Goal: Task Accomplishment & Management: Use online tool/utility

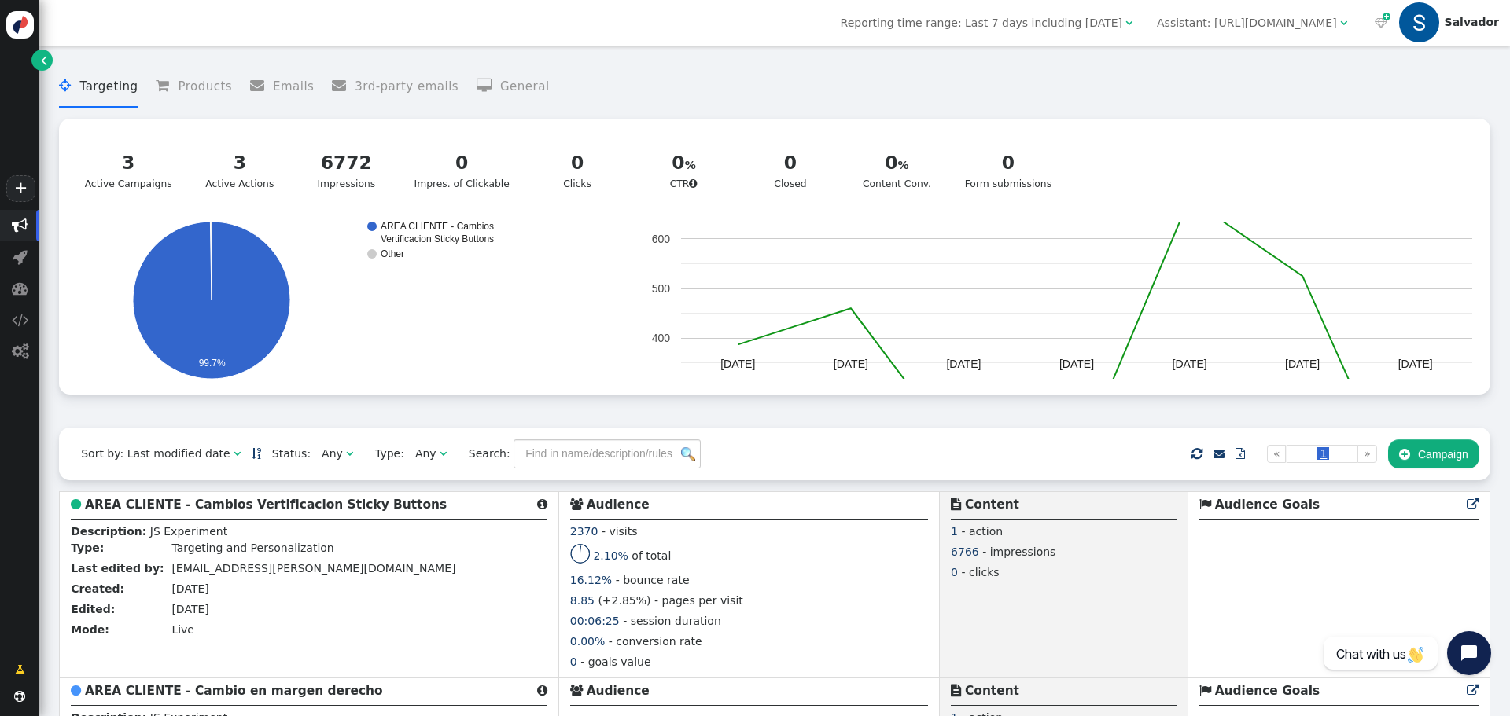
click at [1400, 457] on button " Campaign" at bounding box center [1433, 454] width 91 height 28
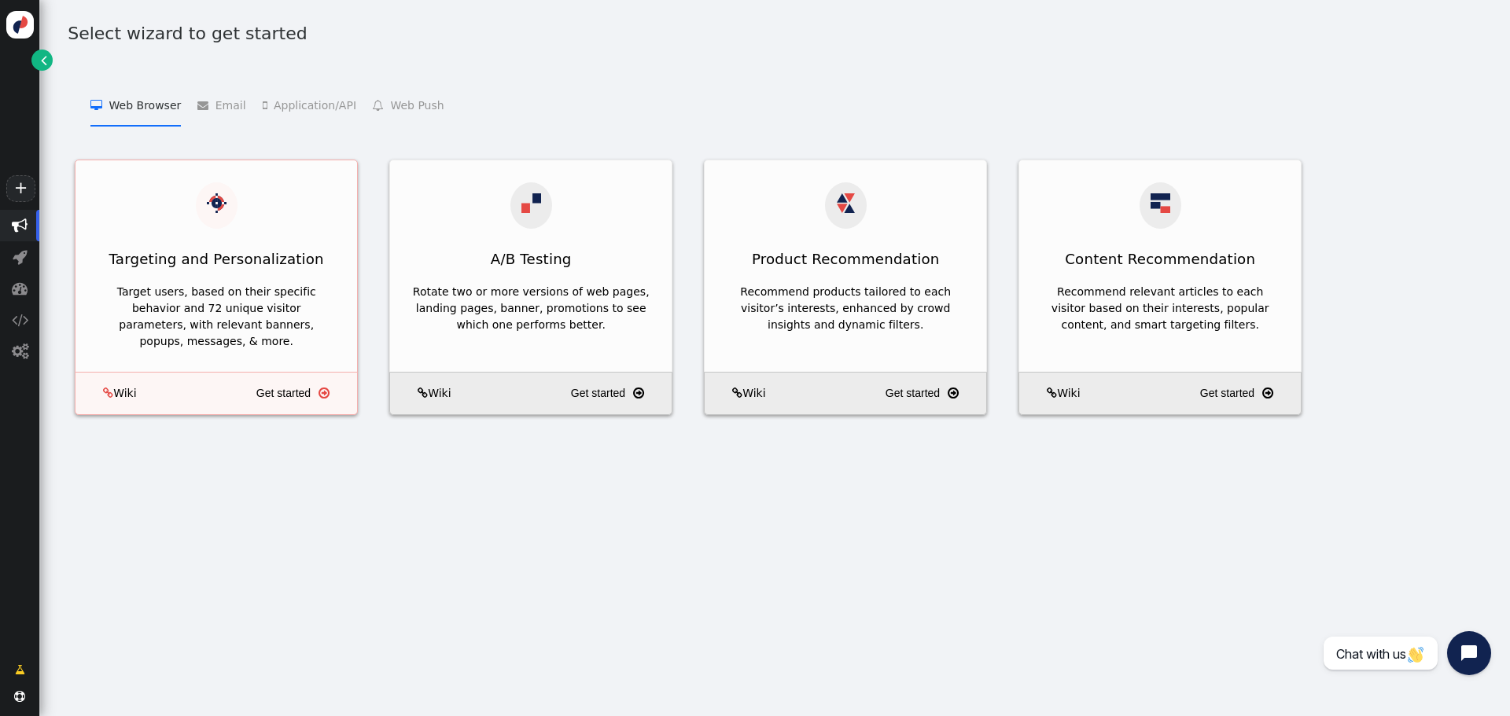
click at [252, 253] on div "Targeting and Personalization" at bounding box center [216, 259] width 282 height 39
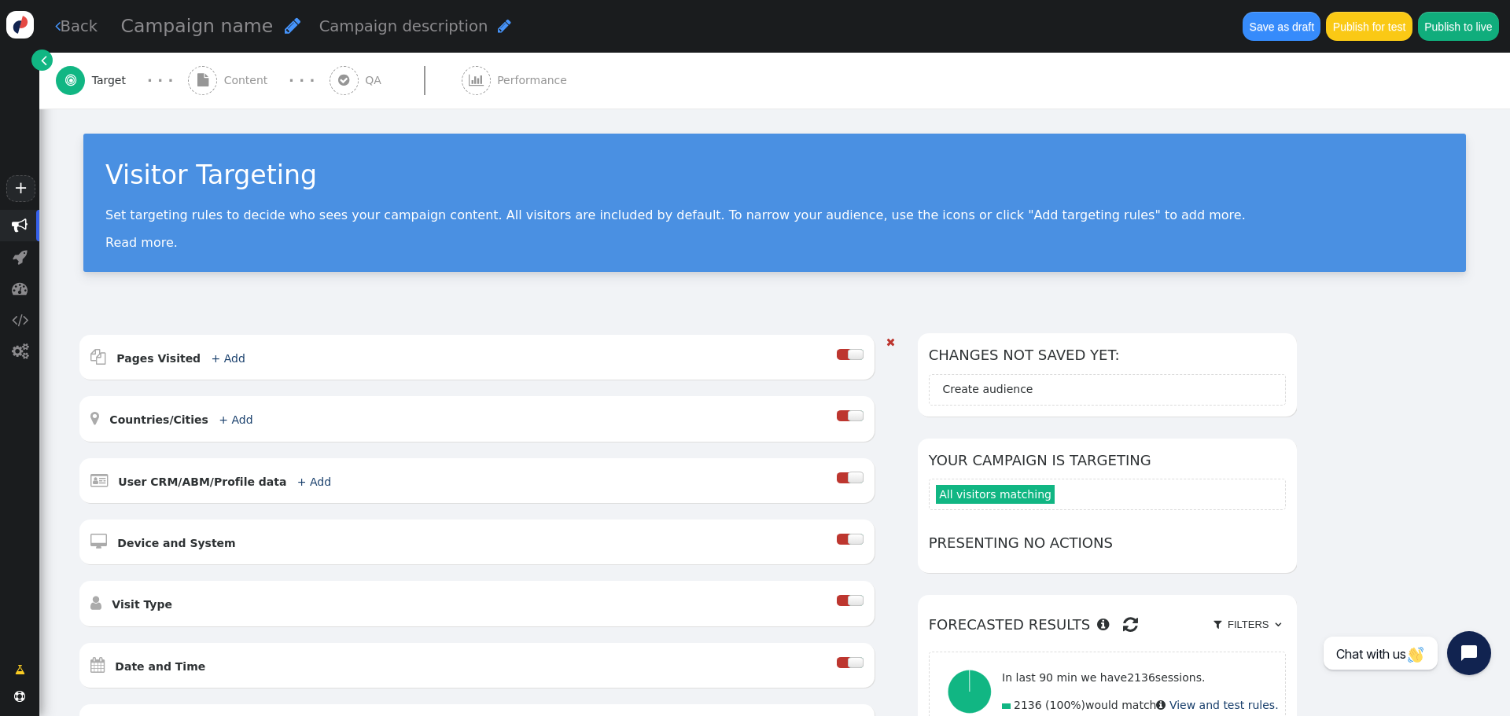
click at [850, 357] on div at bounding box center [843, 354] width 13 height 11
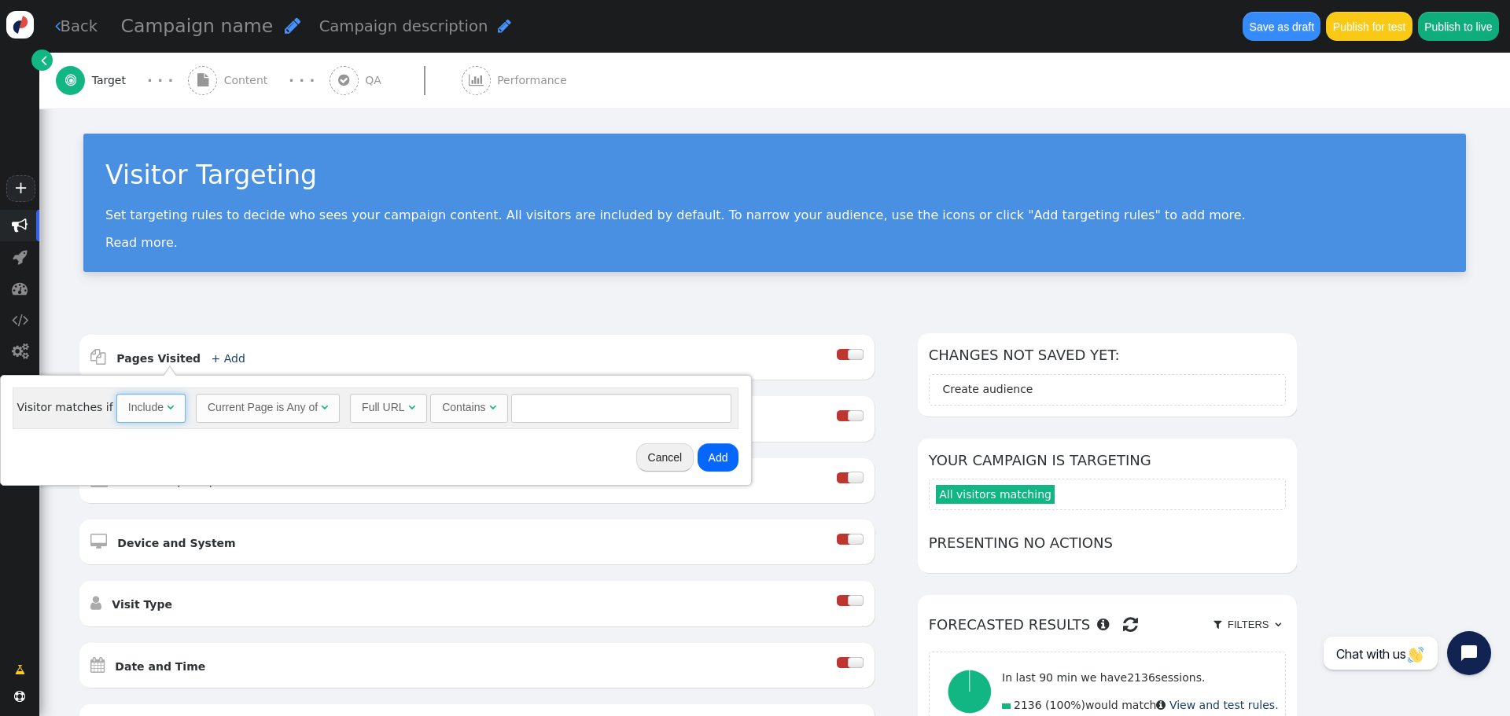
click at [167, 402] on span "" at bounding box center [170, 407] width 7 height 11
click at [263, 414] on div "Current Page is Any of" at bounding box center [263, 408] width 110 height 17
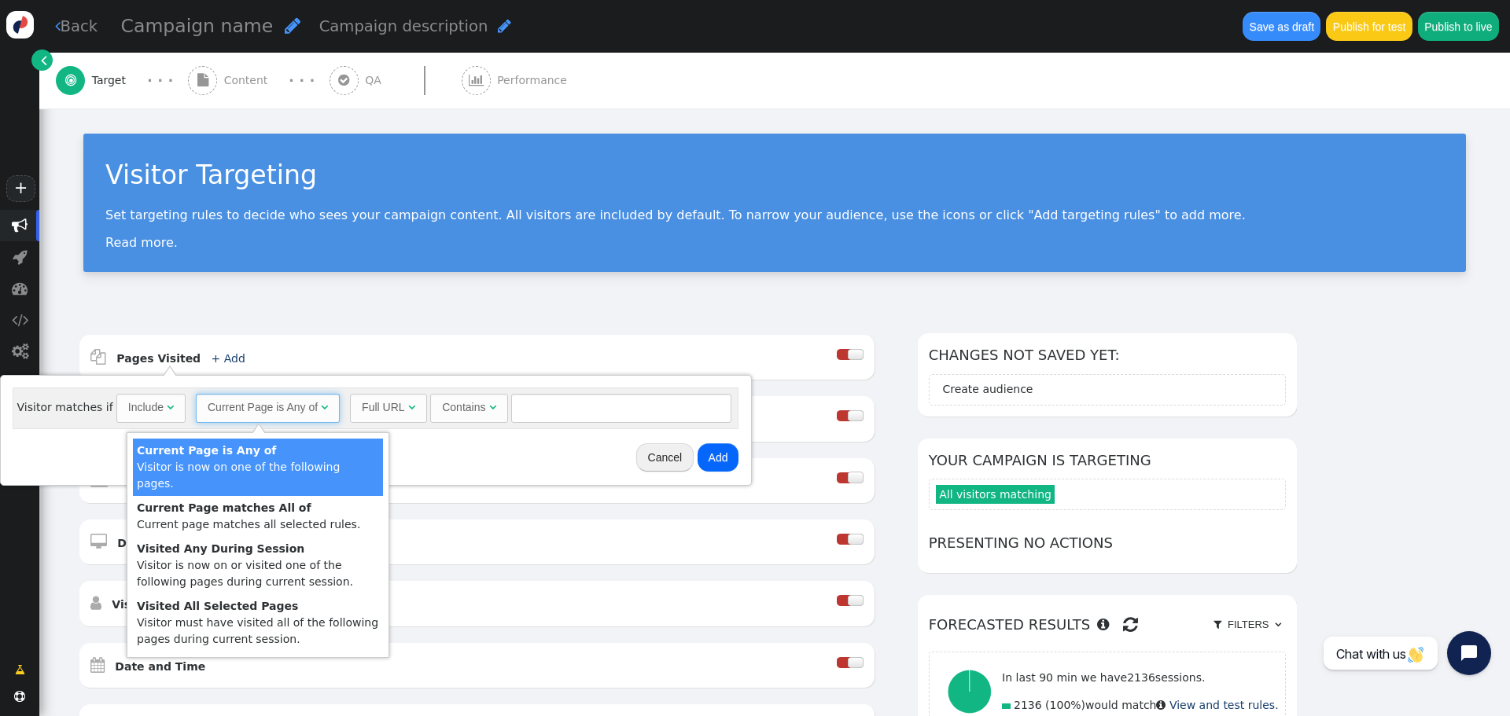
click at [468, 439] on div "Cancel Add" at bounding box center [375, 458] width 739 height 44
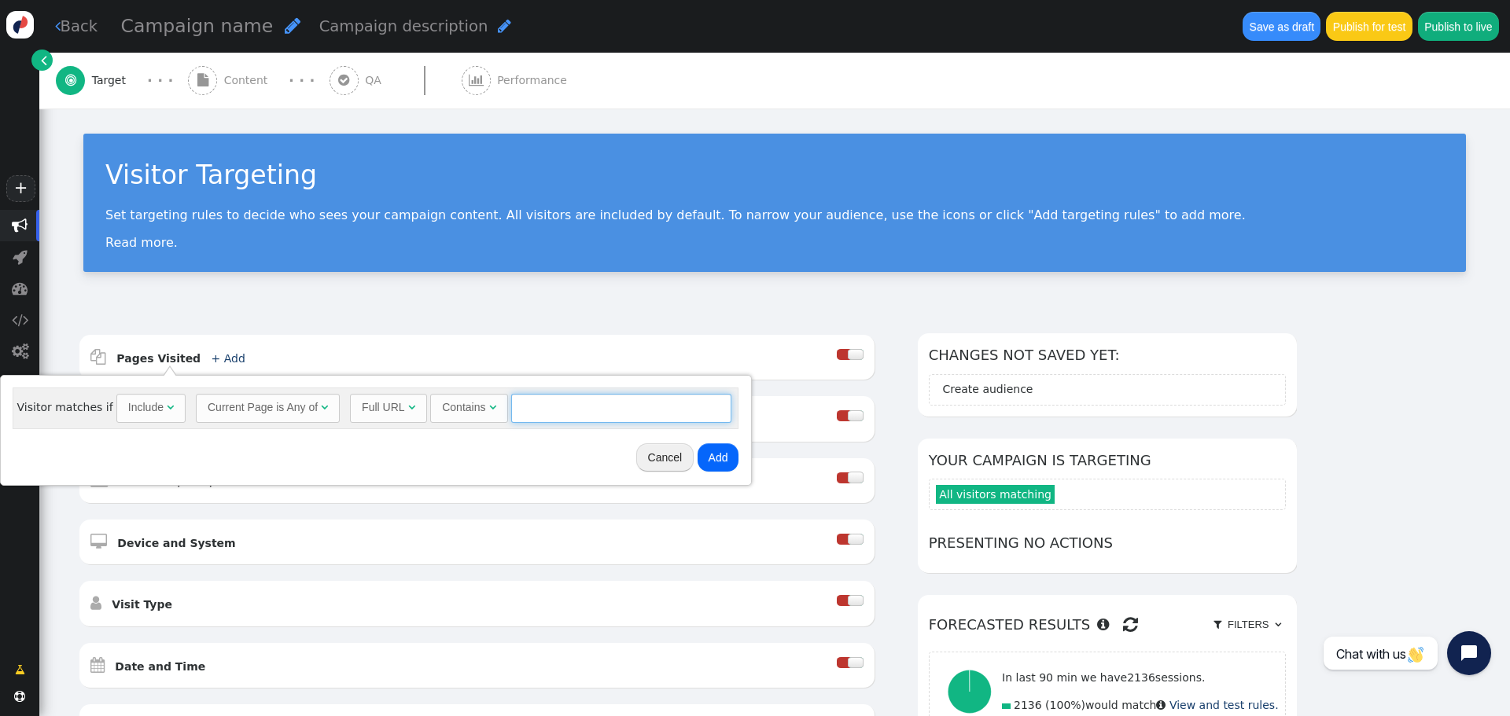
click at [524, 408] on input "text" at bounding box center [621, 408] width 220 height 28
type input "[DOMAIN_NAME][URL]"
click at [712, 461] on button "Add" at bounding box center [719, 458] width 42 height 28
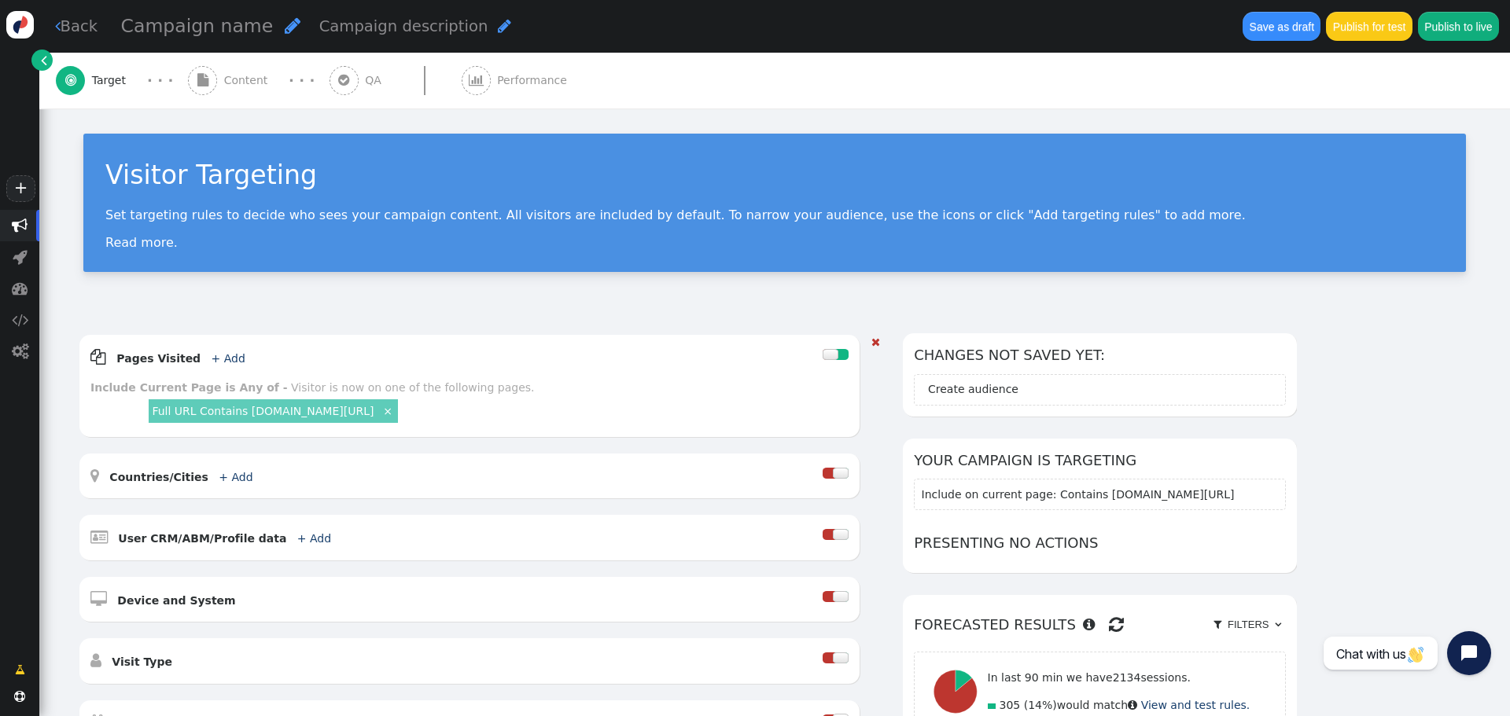
scroll to position [369, 0]
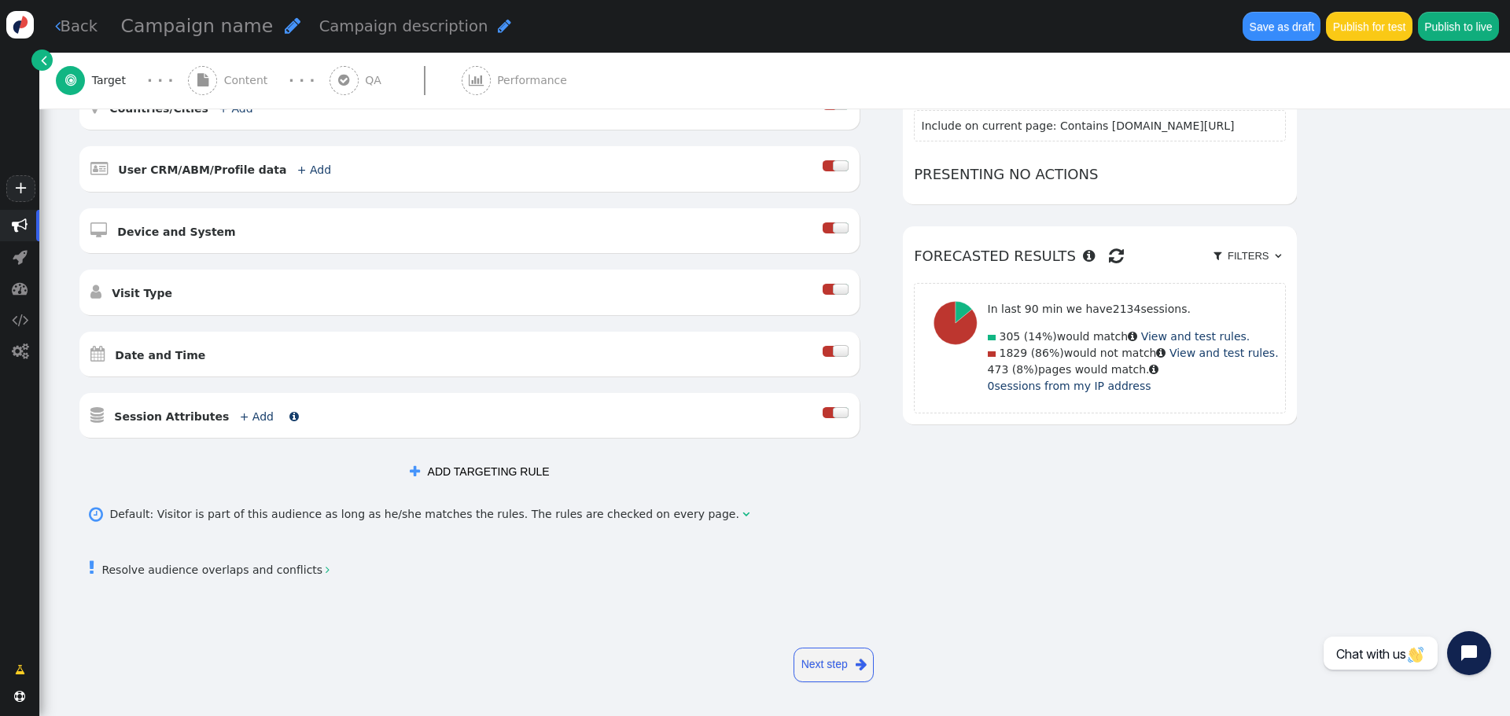
click at [240, 416] on link "+ Add" at bounding box center [257, 417] width 34 height 13
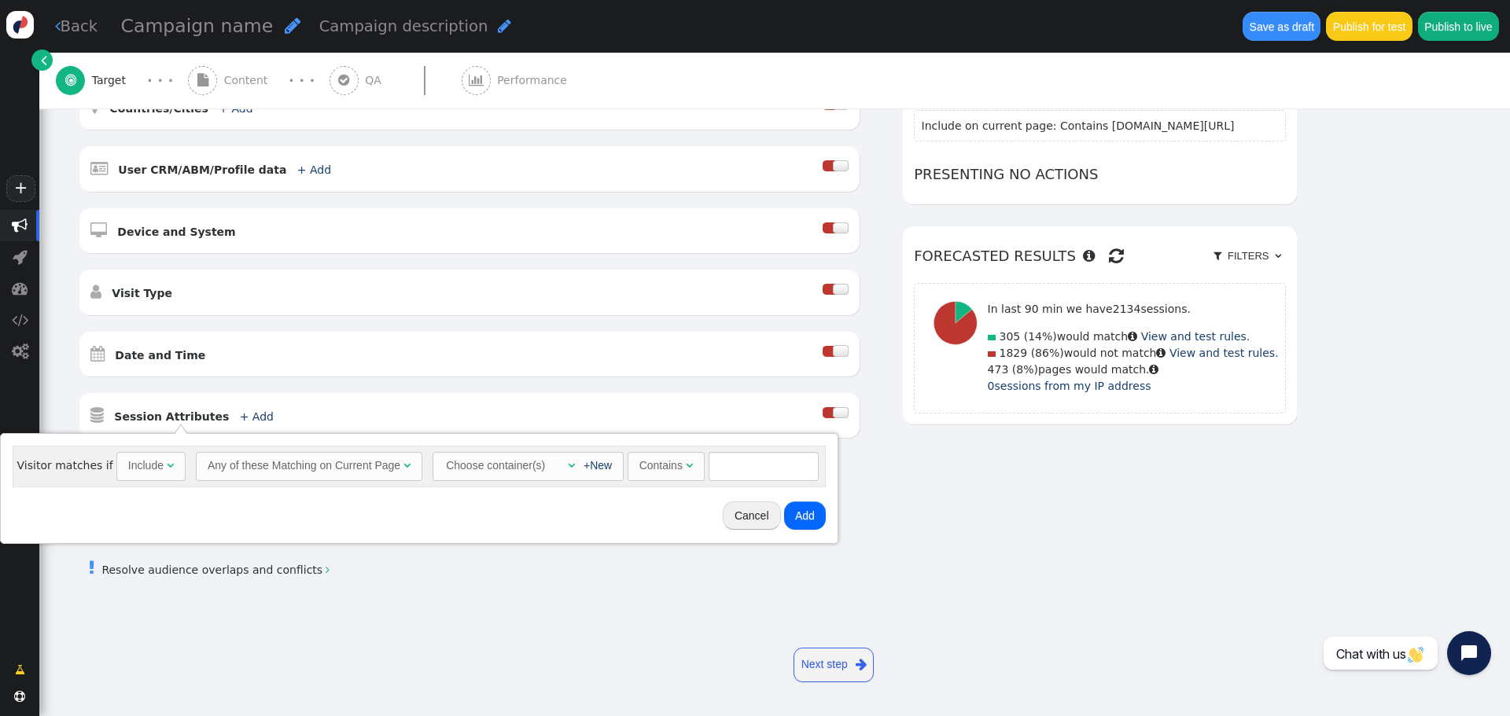
click at [760, 519] on button "Cancel" at bounding box center [752, 516] width 58 height 28
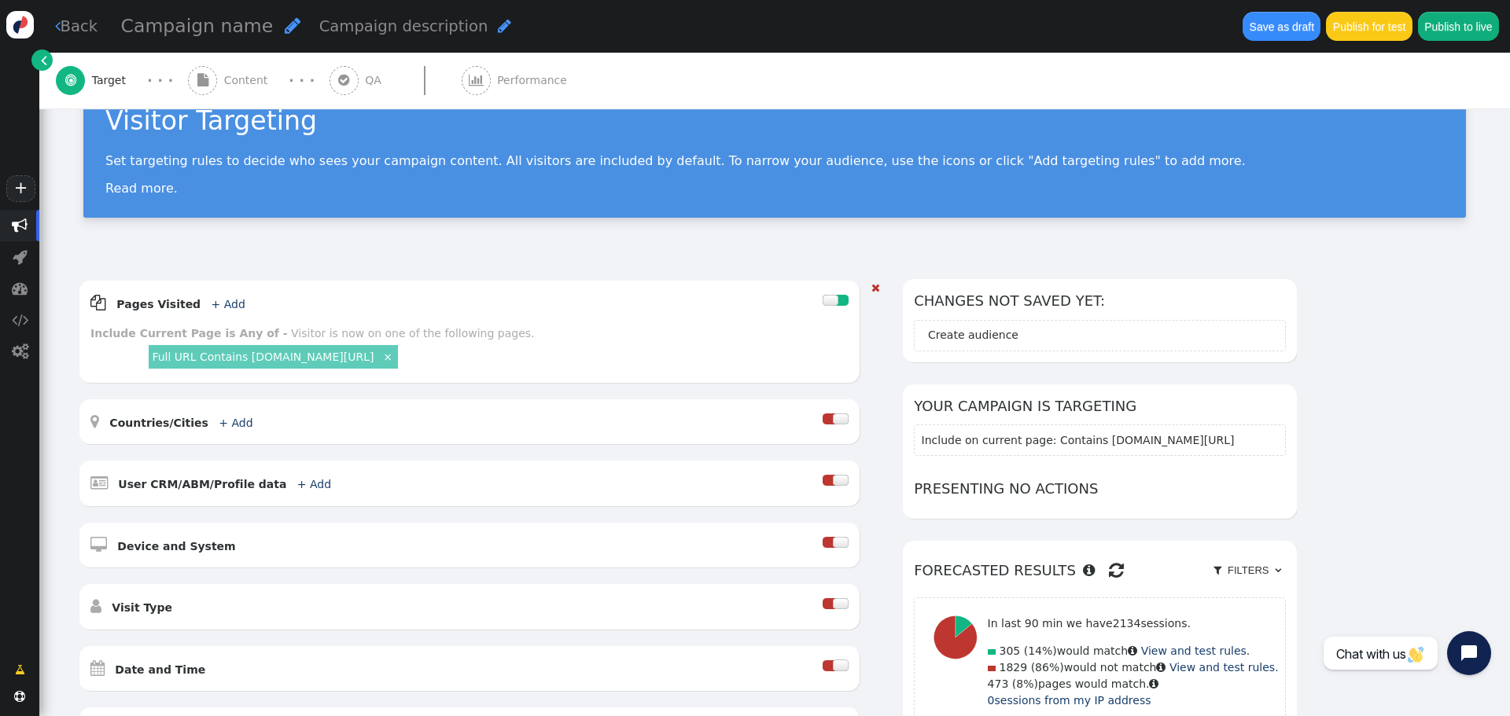
scroll to position [0, 0]
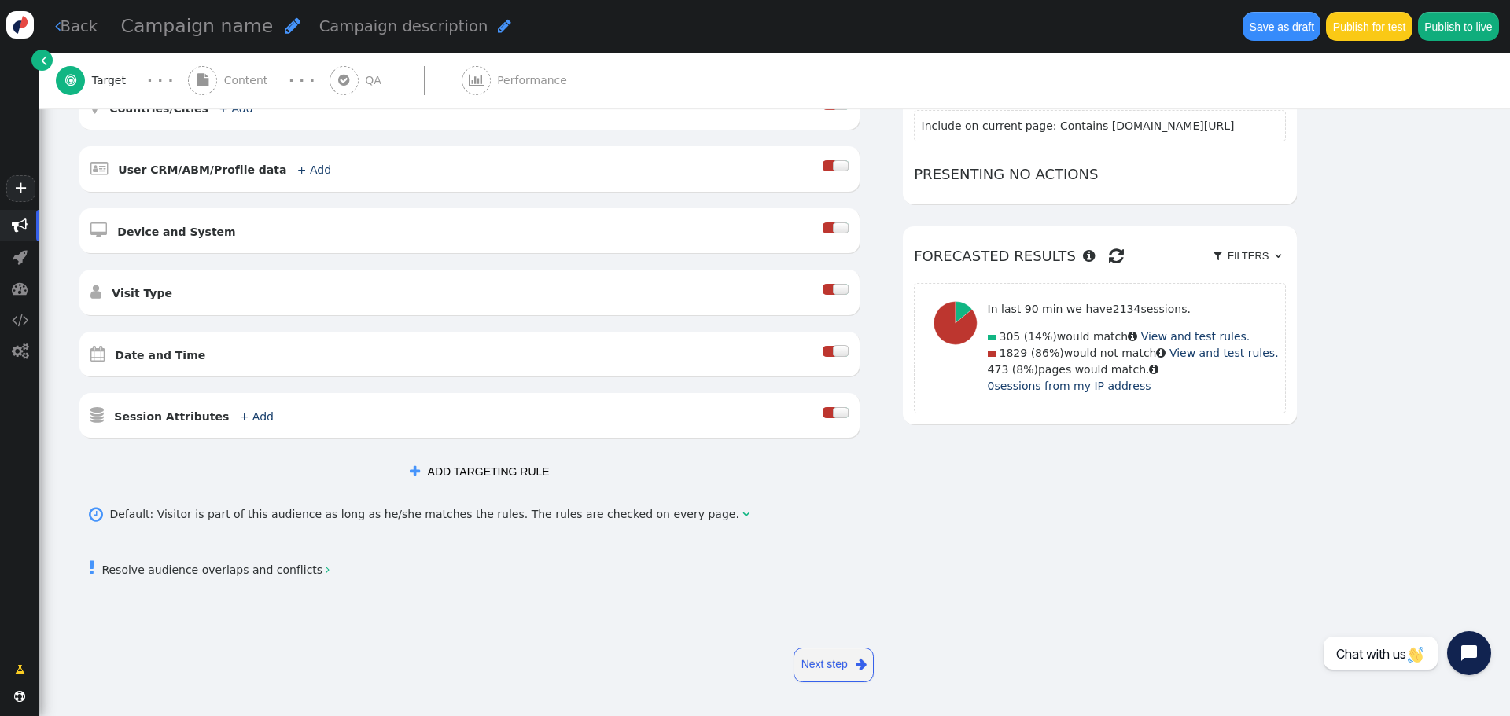
click at [821, 669] on link "Next step " at bounding box center [834, 665] width 80 height 35
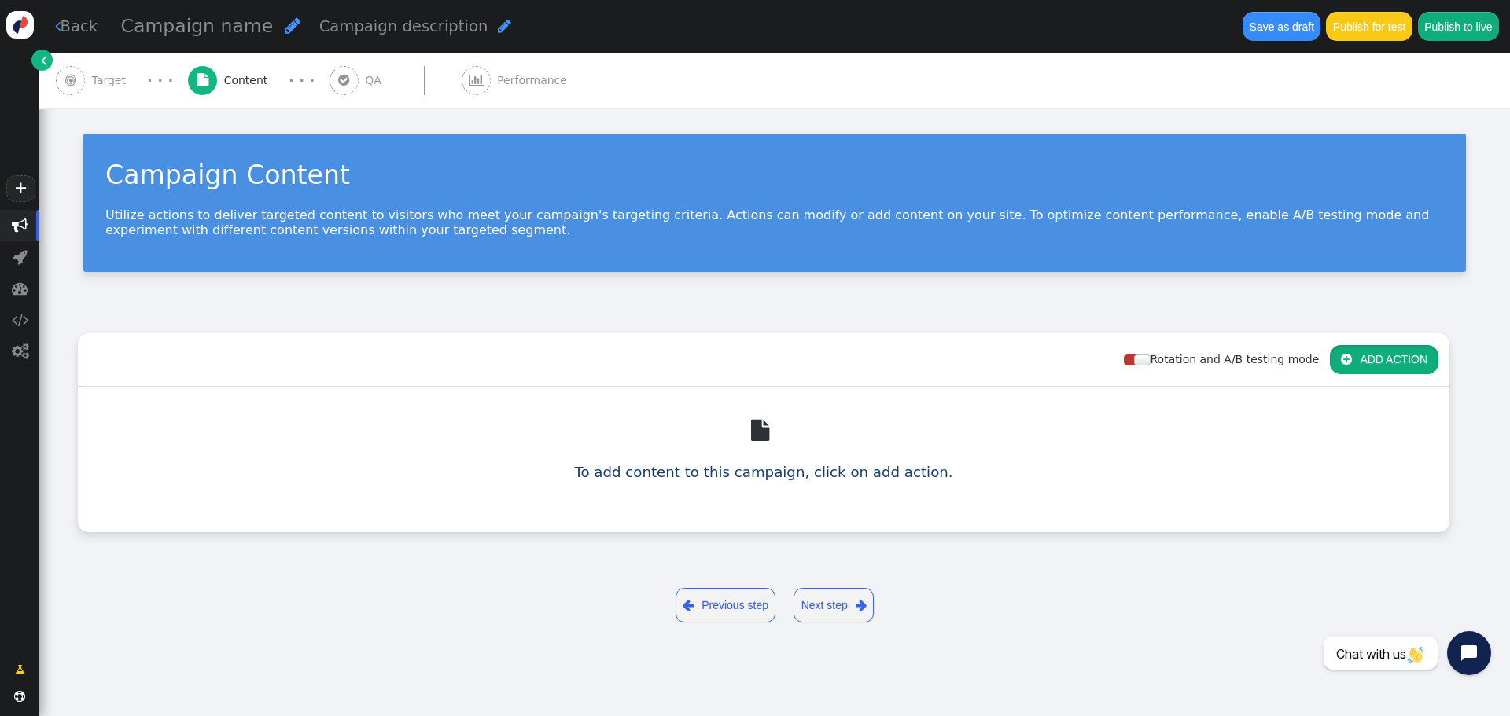
click at [1356, 359] on button " ADD ACTION" at bounding box center [1384, 359] width 109 height 28
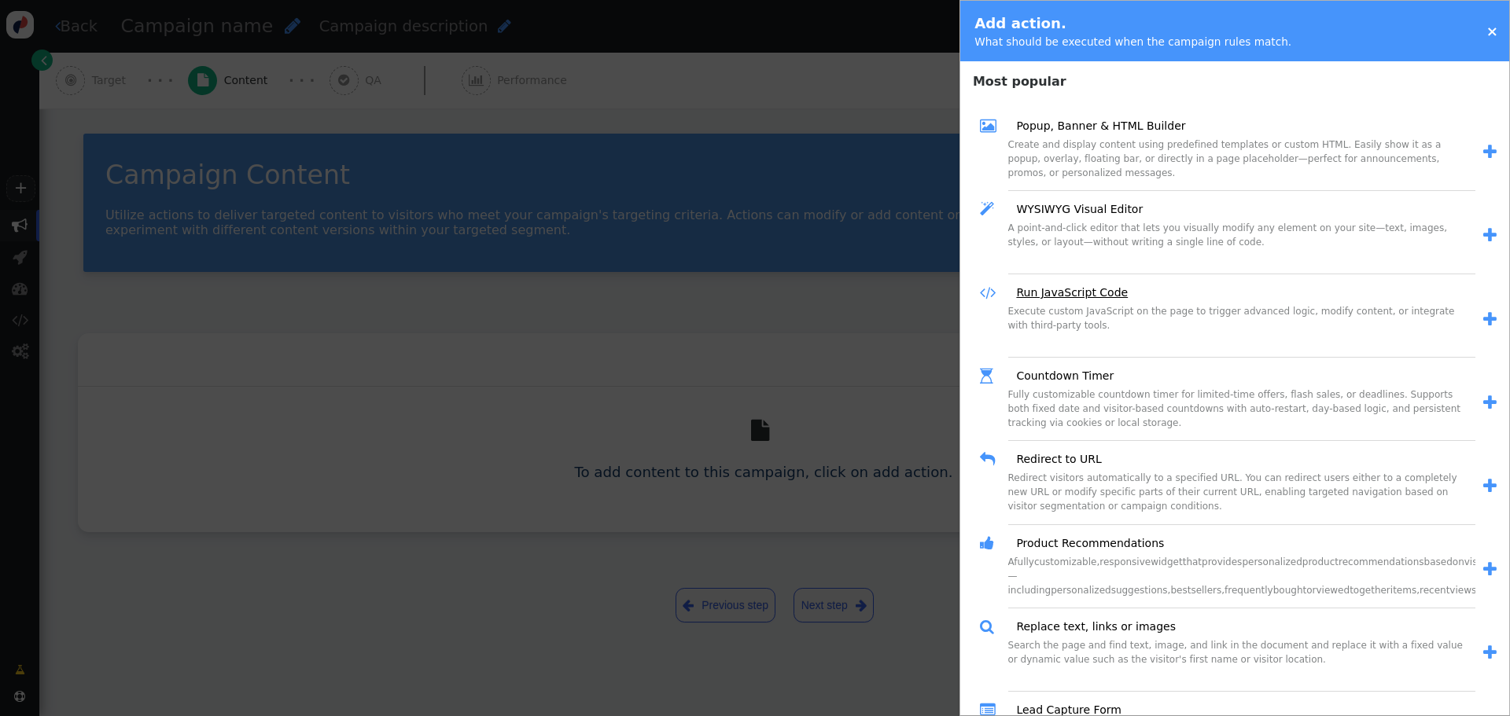
click at [1081, 296] on link "Run JavaScript Code" at bounding box center [1066, 293] width 123 height 17
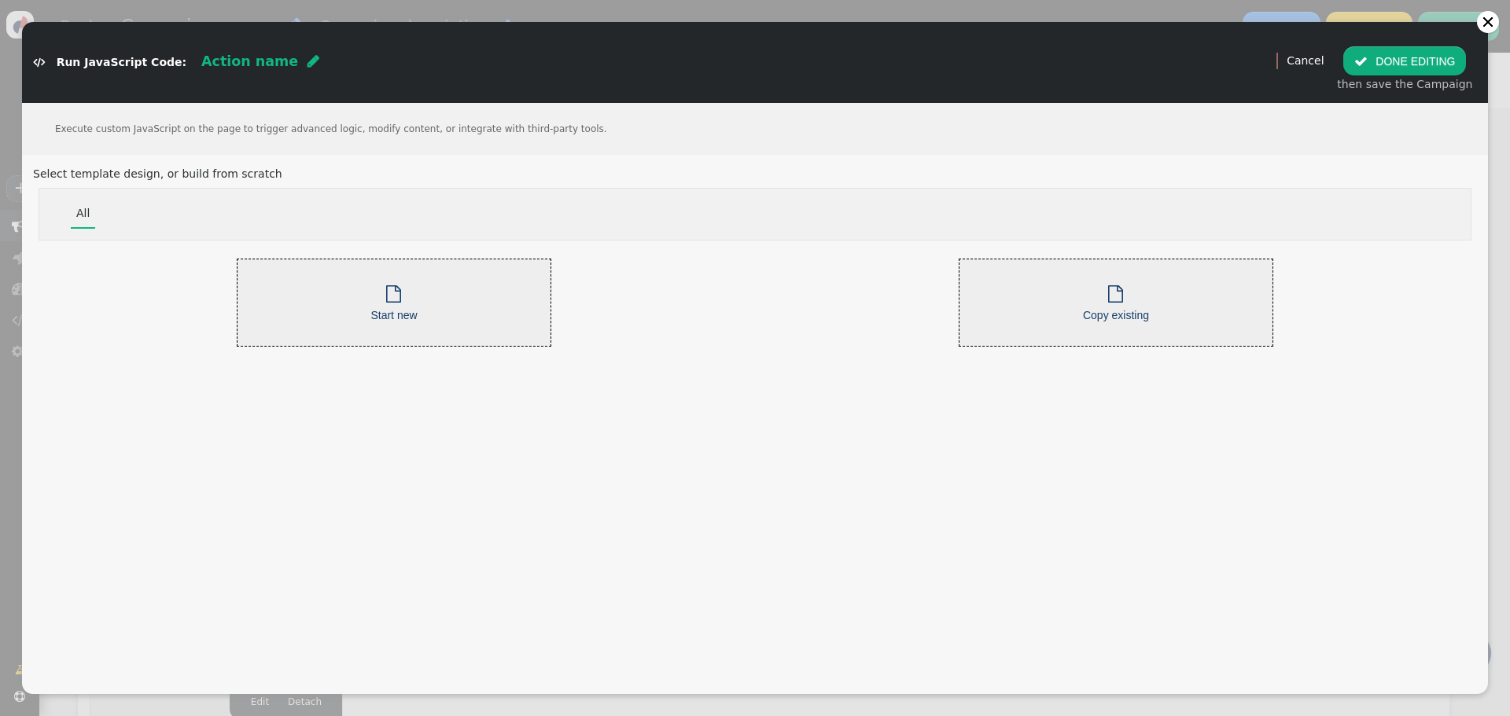
click at [307, 59] on span "" at bounding box center [313, 61] width 12 height 14
type input "Inyección YoSoyDKV"
click at [403, 319] on div " Start new" at bounding box center [393, 303] width 46 height 43
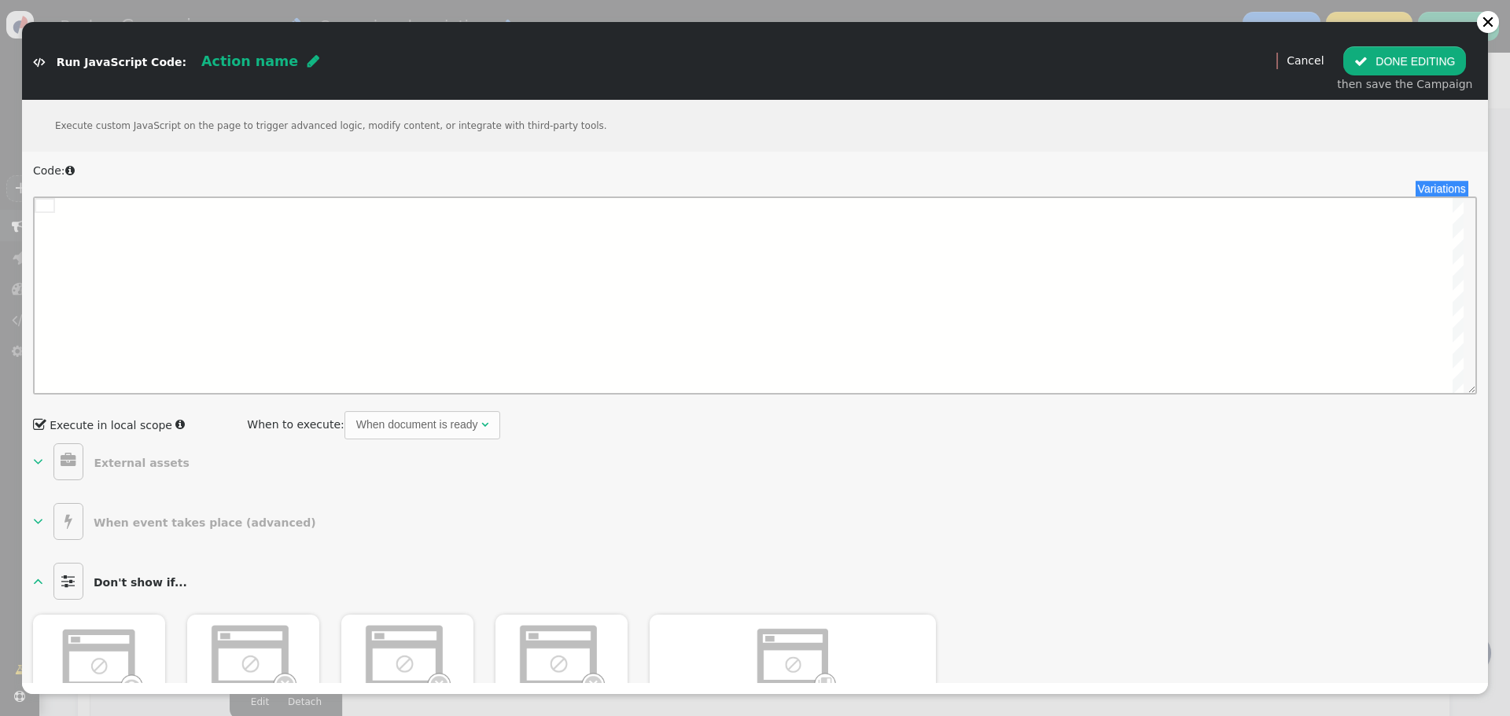
click at [517, 271] on div at bounding box center [759, 295] width 1409 height 195
paste textarea "class="menu-icon dropdown-toggle" data-drupal-link-system-path="node/787" style…"
type textarea "class="menu-icon dropdown-toggle" data-drupal-link-system-path="node/787" style…"
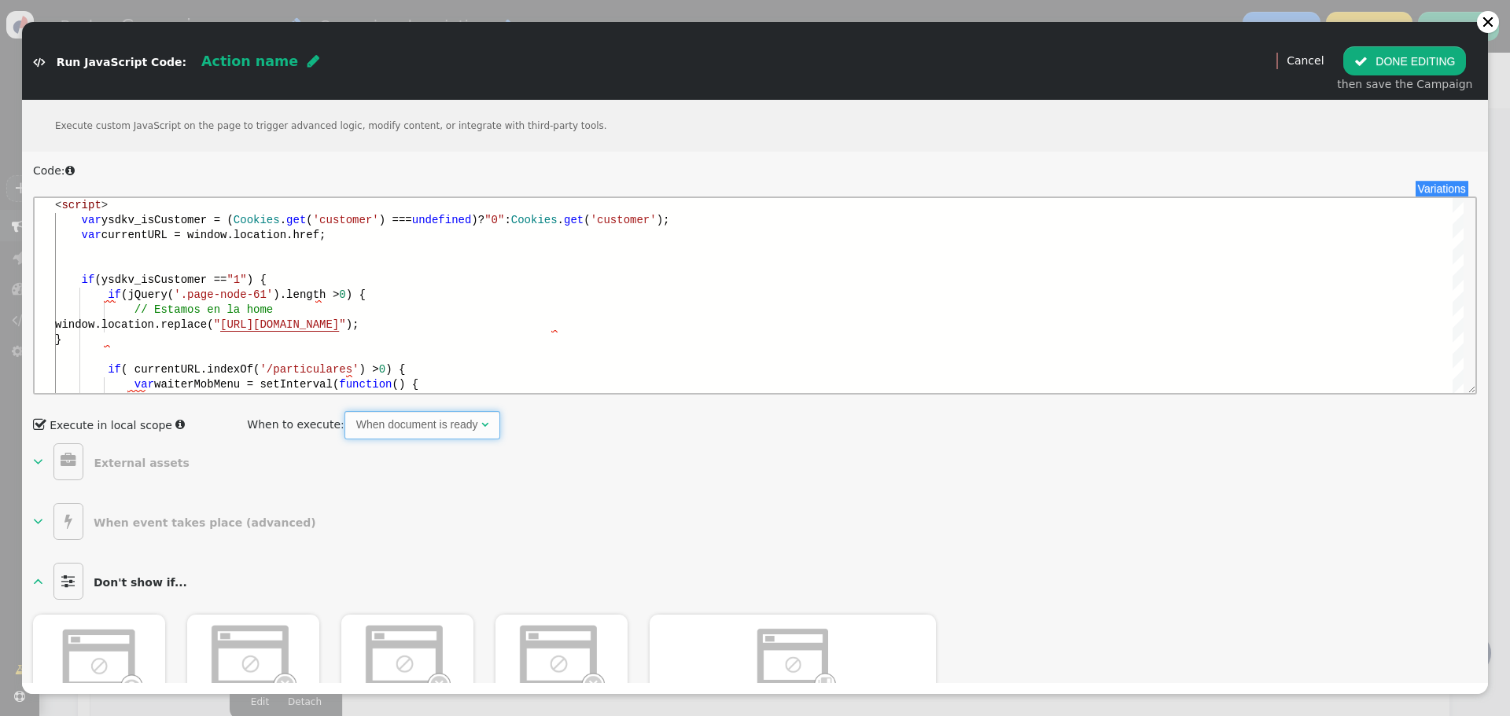
click at [481, 433] on div "" at bounding box center [484, 425] width 7 height 17
click at [494, 434] on div " Execute in local scope  When to execute: When document is ready " at bounding box center [755, 425] width 1444 height 28
click at [1416, 61] on button " DONE EDITING" at bounding box center [1404, 60] width 123 height 28
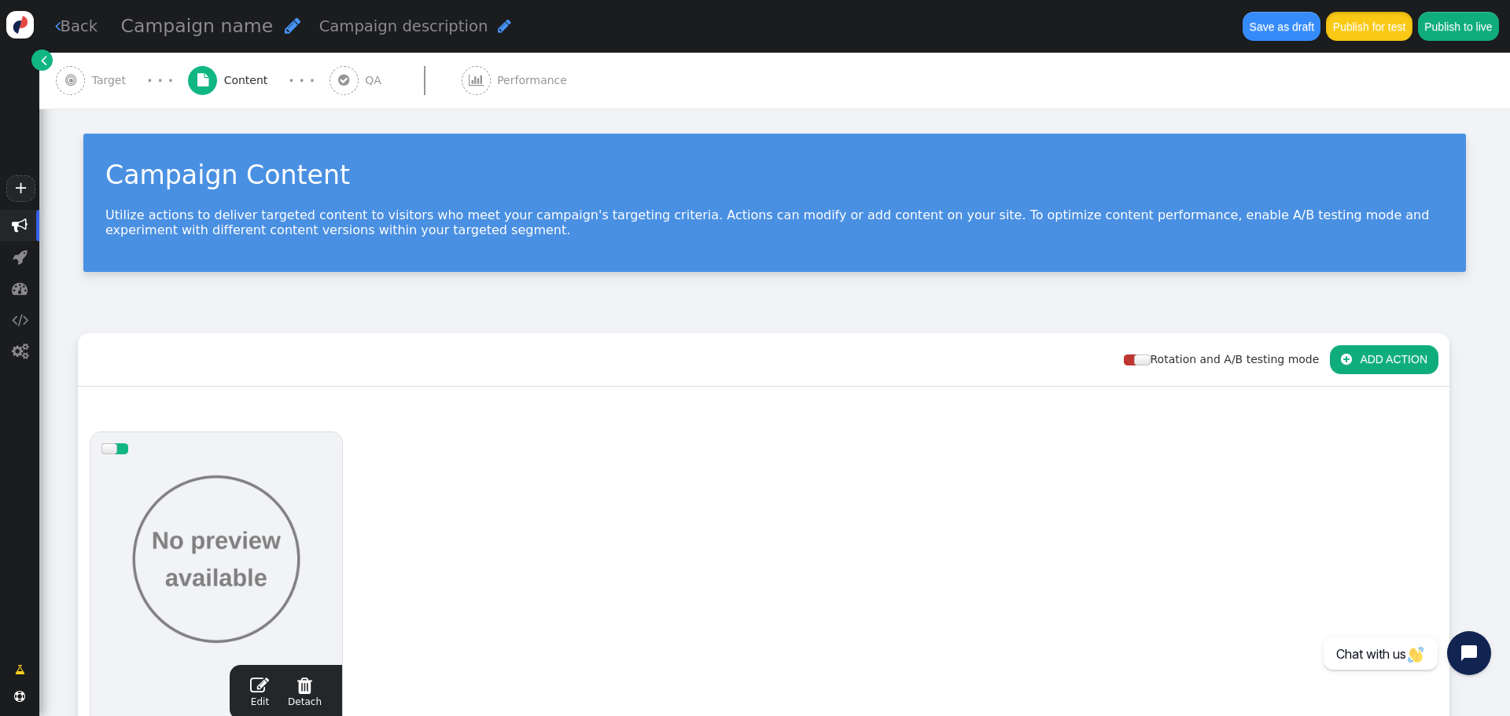
click at [1359, 31] on button "Publish for test" at bounding box center [1369, 26] width 86 height 28
